Goal: Information Seeking & Learning: Understand process/instructions

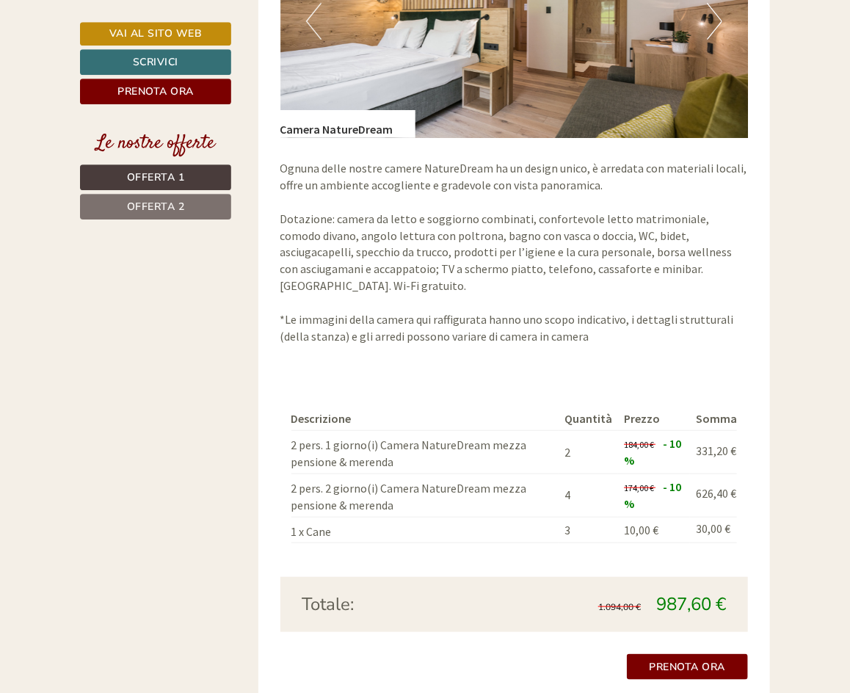
scroll to position [2247, 0]
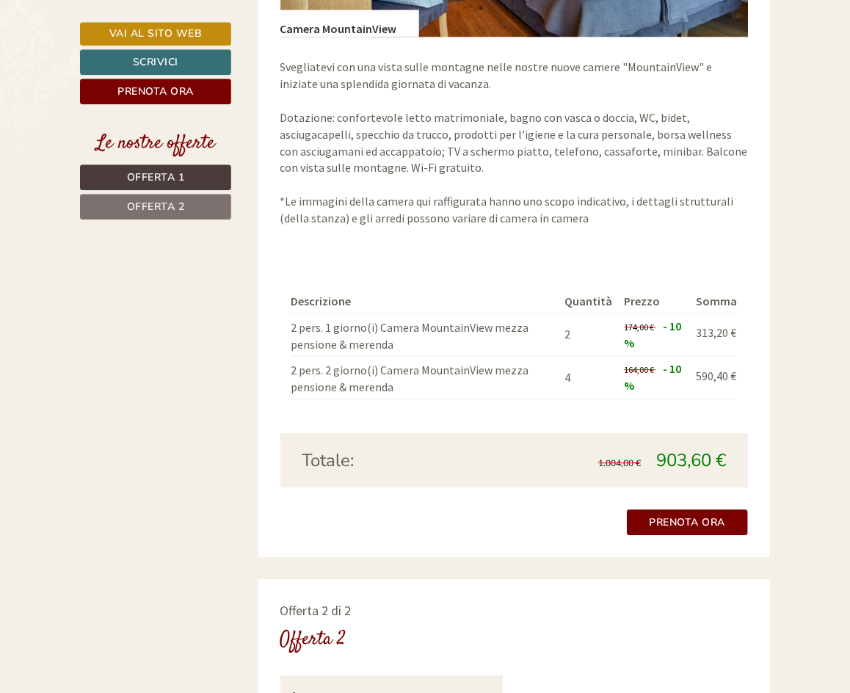
scroll to position [1417, 0]
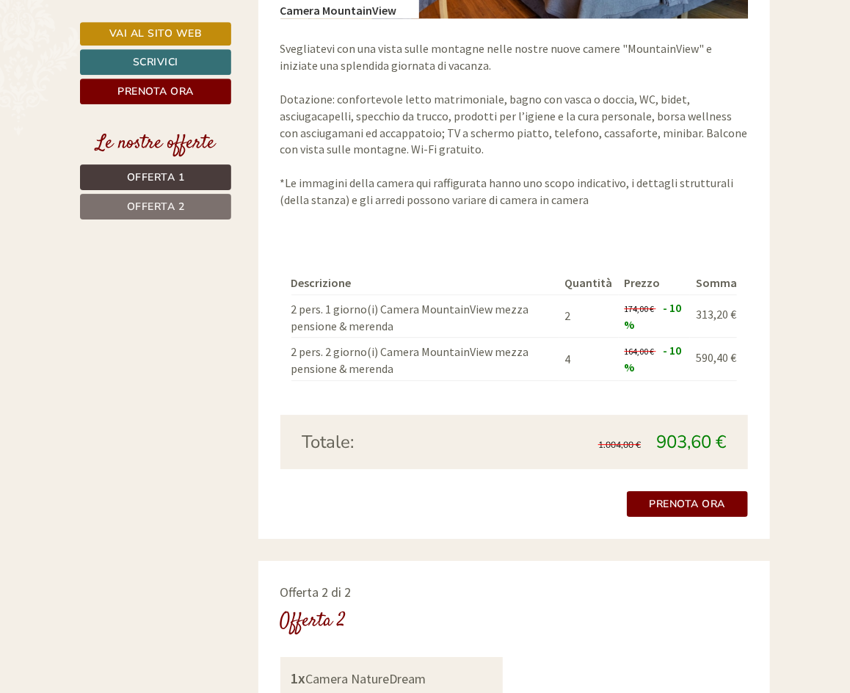
click at [449, 238] on div "Descrizione Quantità Prezzo Somma 2 pers. 1 giorno(i) Camera MountainView mezza…" at bounding box center [514, 326] width 468 height 177
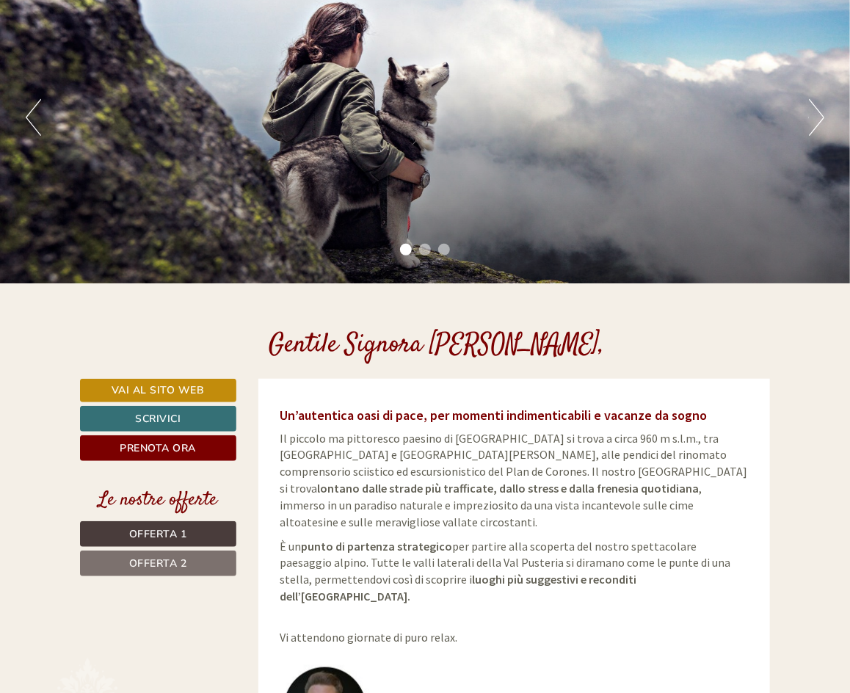
scroll to position [140, 0]
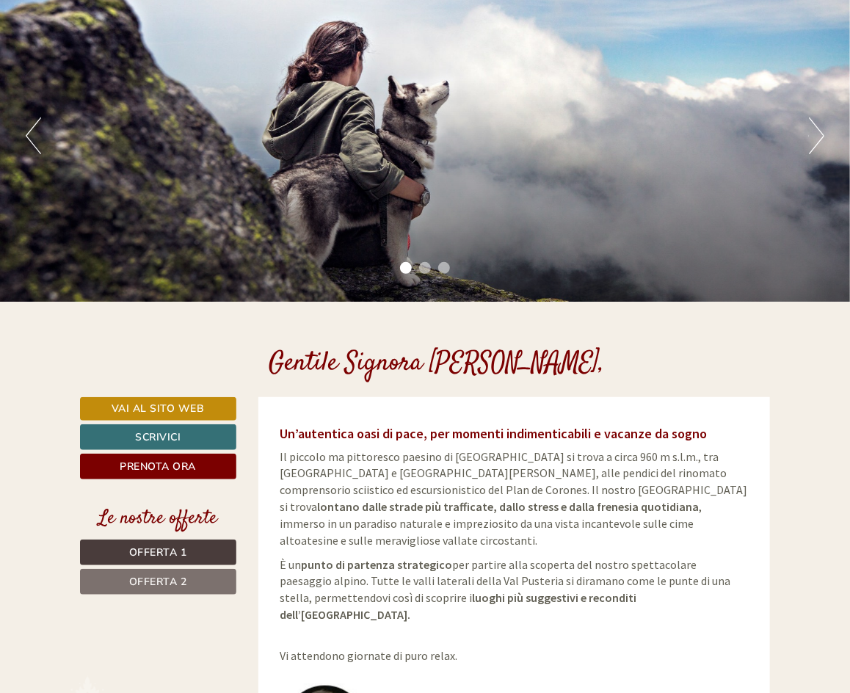
click at [483, 314] on div "Gentile Signora [PERSON_NAME], Un’autentica oasi di pace, per momenti indimenti…" at bounding box center [425, 349] width 850 height 95
click at [448, 331] on div "Gentile Signora [PERSON_NAME]," at bounding box center [436, 360] width 357 height 73
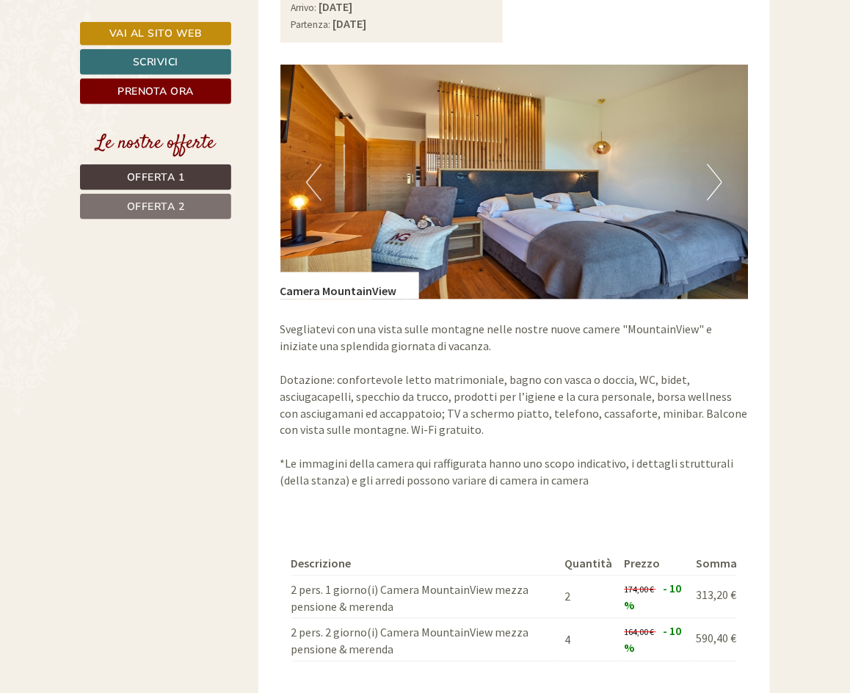
scroll to position [1148, 0]
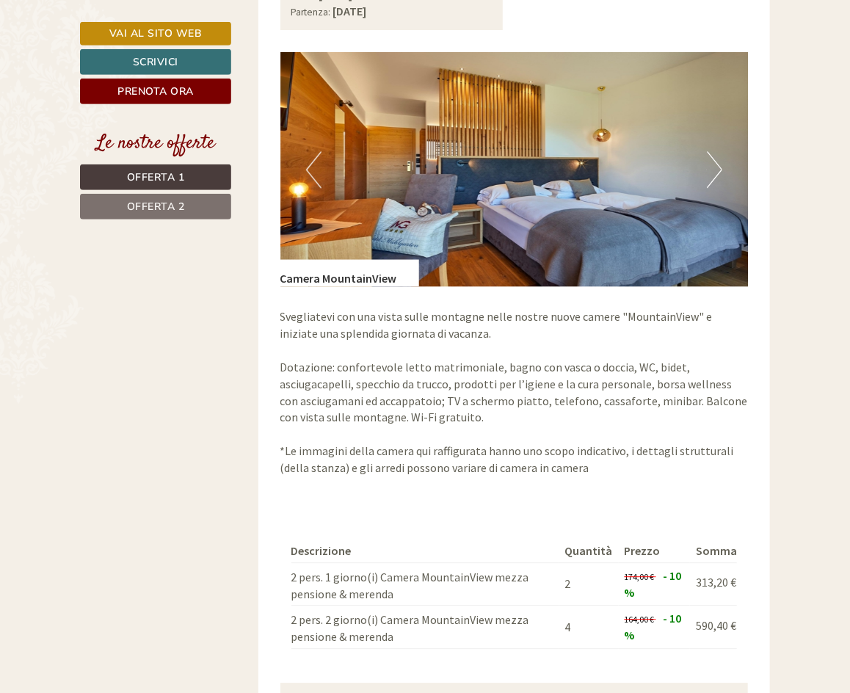
click at [425, 540] on th "Descrizione" at bounding box center [425, 551] width 268 height 23
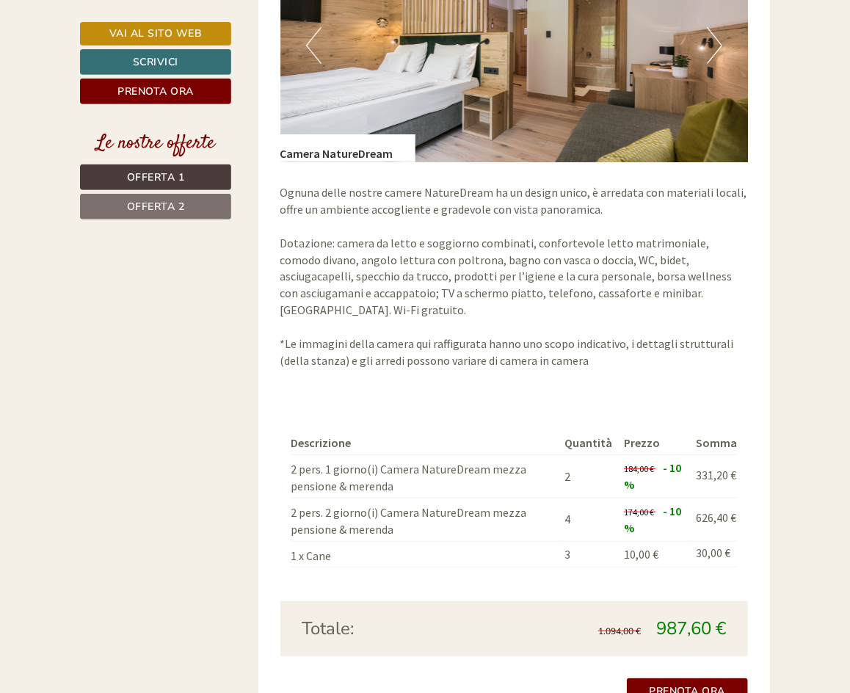
scroll to position [2290, 0]
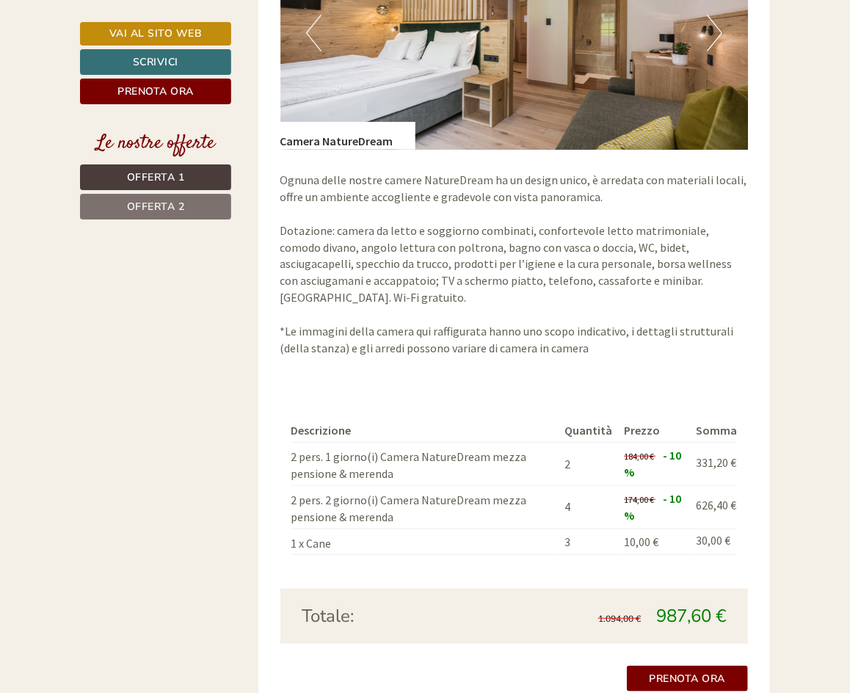
click at [462, 523] on div "Descrizione Quantità Prezzo Somma 2 pers. 1 giorno(i) Camera NatureDream mezza …" at bounding box center [514, 486] width 468 height 203
click at [541, 385] on div "Descrizione Quantità Prezzo Somma 2 pers. 1 giorno(i) Camera NatureDream mezza …" at bounding box center [514, 486] width 468 height 203
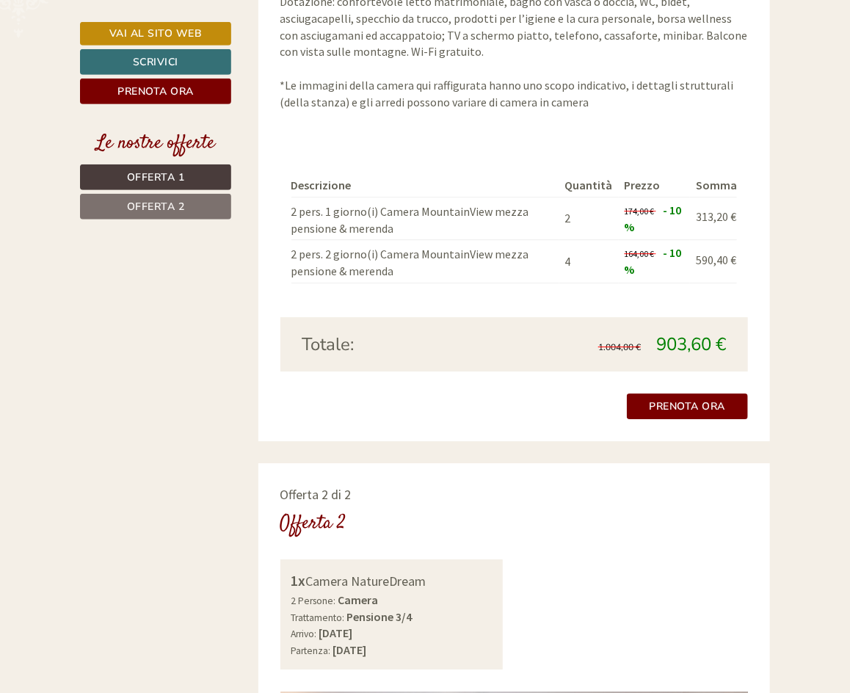
scroll to position [1502, 0]
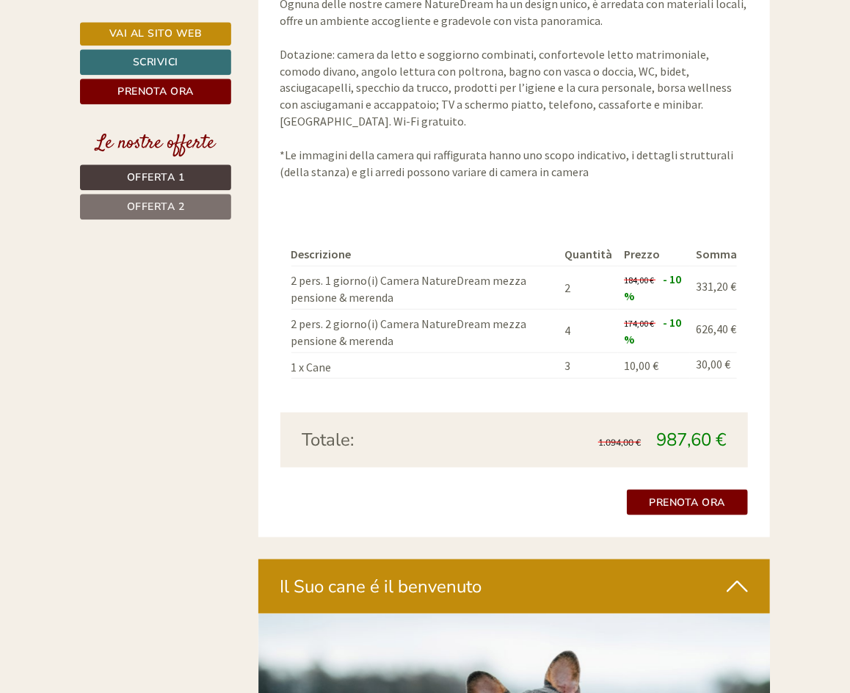
scroll to position [1539, 0]
